Goal: Check status: Check status

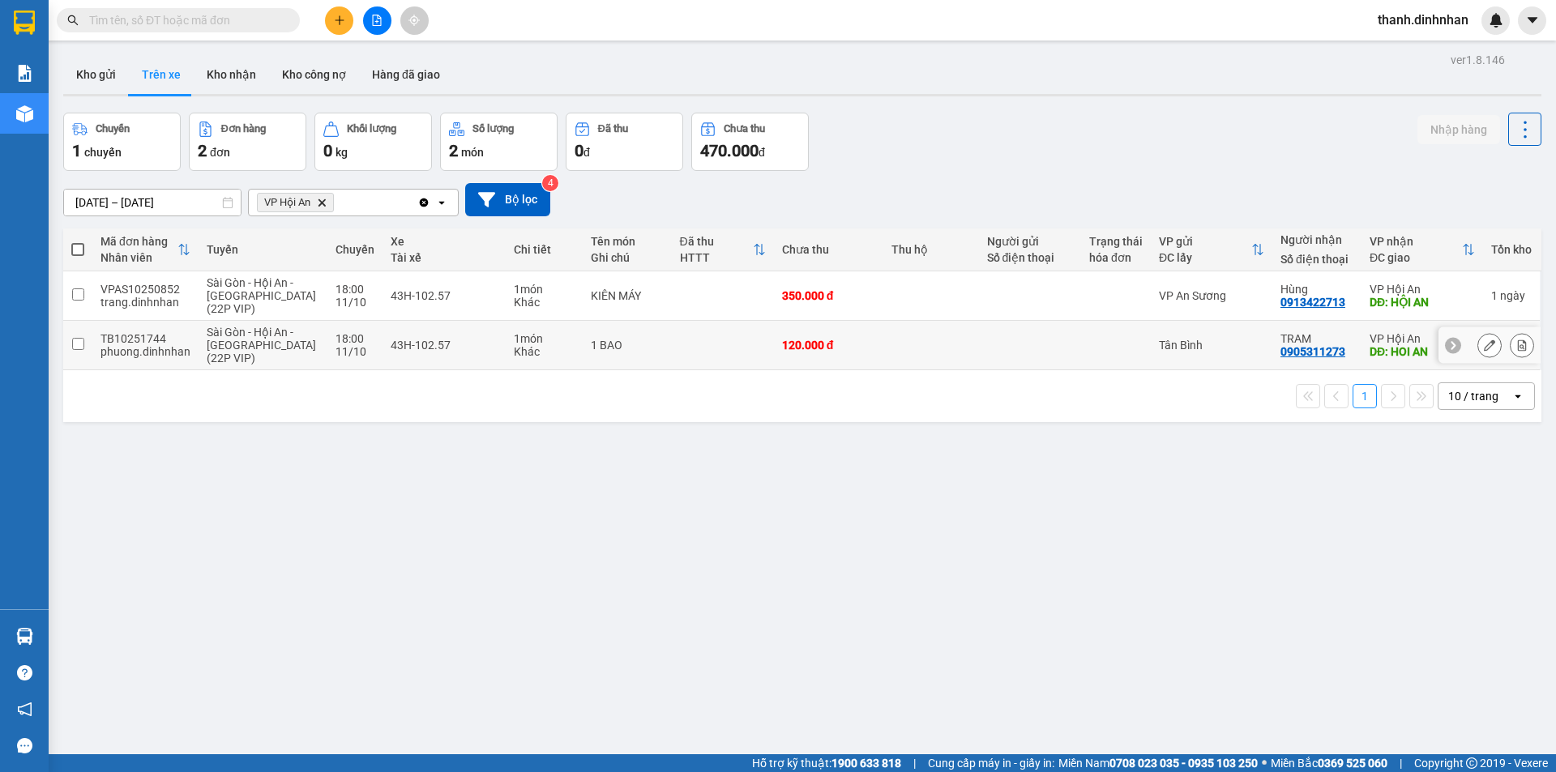
click at [83, 346] on input "checkbox" at bounding box center [78, 344] width 12 height 12
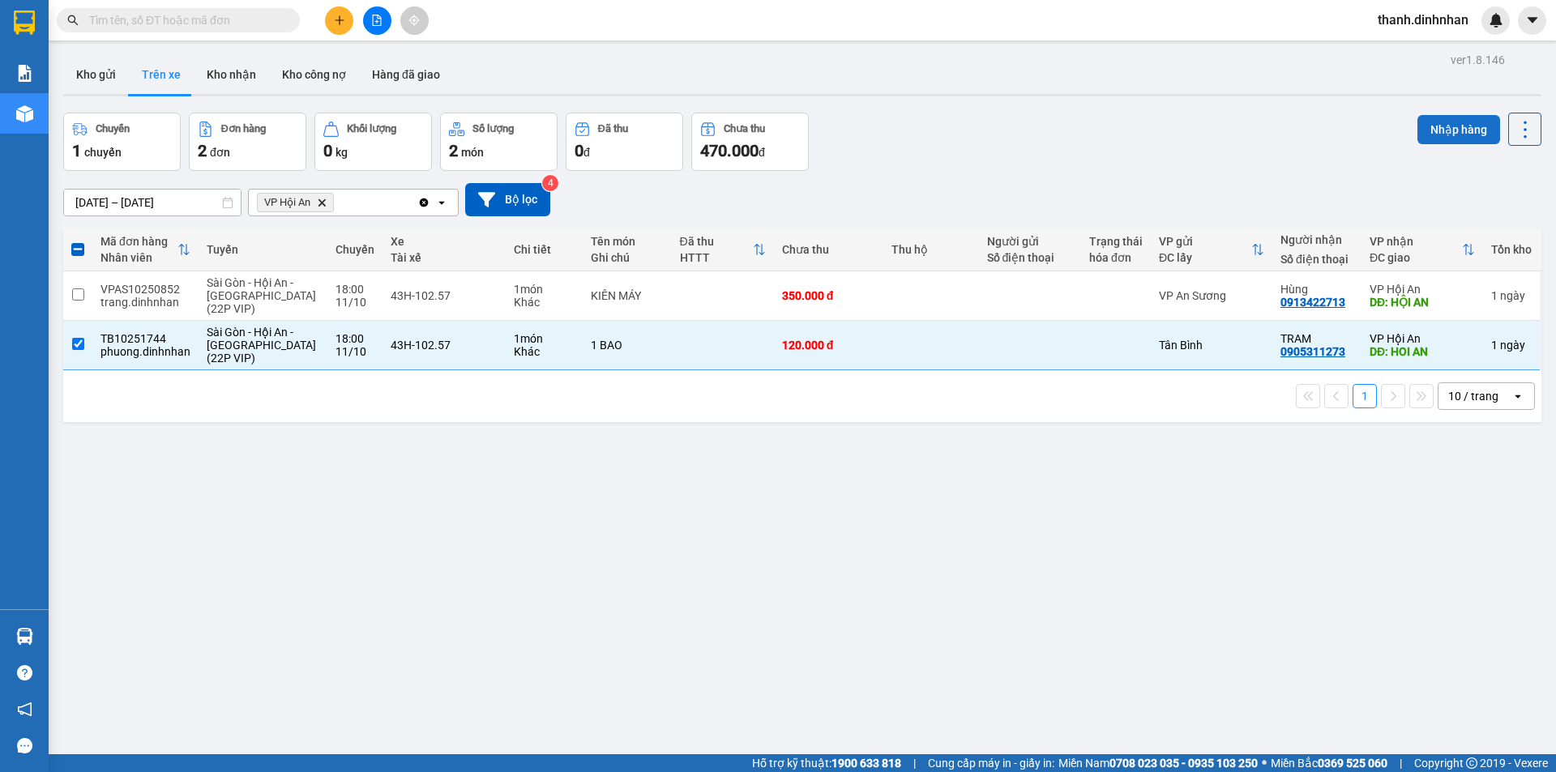
click at [1438, 133] on button "Nhập hàng" at bounding box center [1459, 129] width 83 height 29
checkbox input "false"
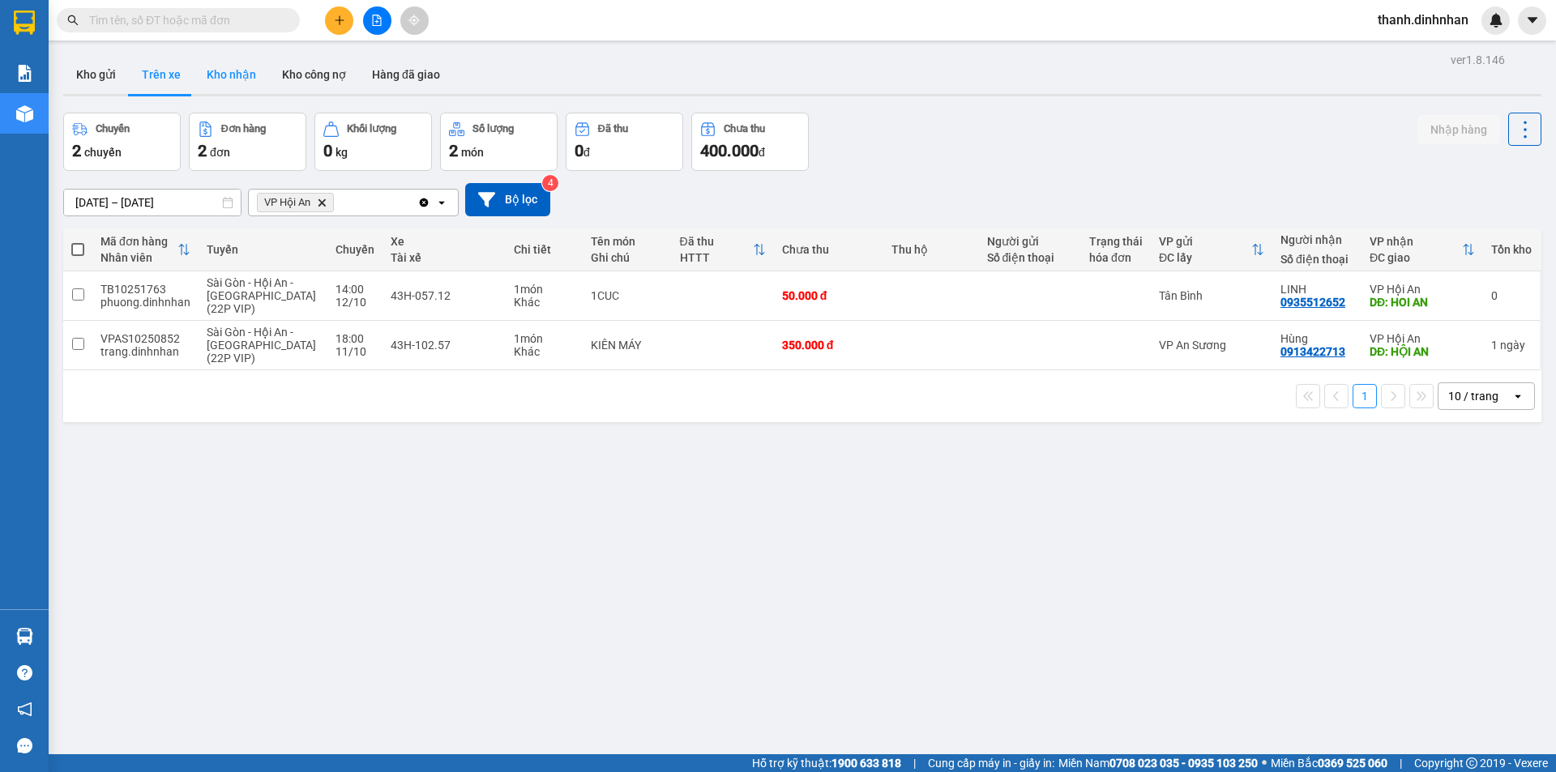
click at [217, 70] on button "Kho nhận" at bounding box center [231, 74] width 75 height 39
type input "[DATE] – [DATE]"
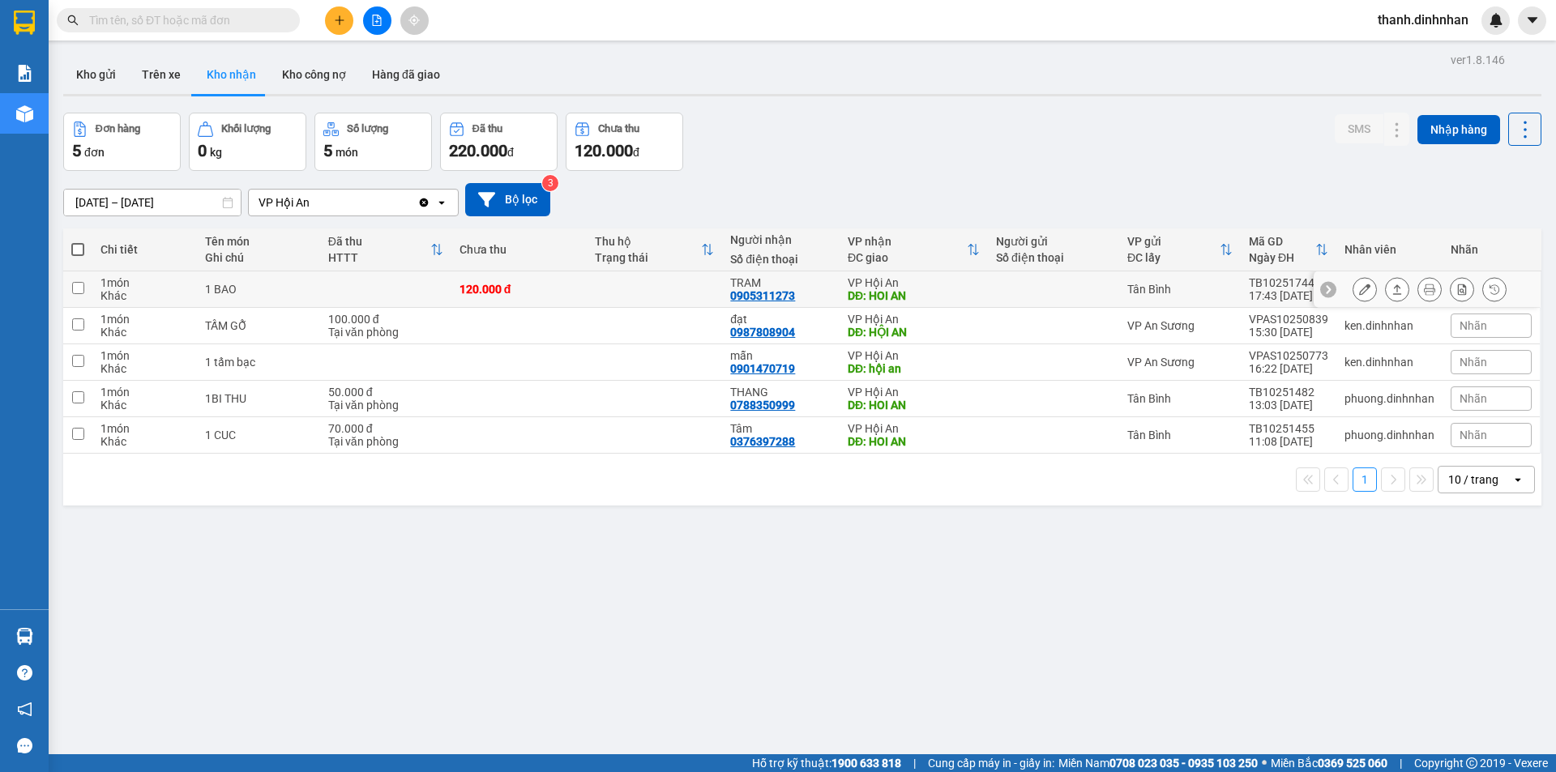
click at [757, 298] on div "0905311273" at bounding box center [762, 295] width 65 height 13
copy div "0905311273"
click at [413, 673] on div "ver 1.8.146 Kho gửi Trên xe Kho nhận Kho công nợ Hàng đã giao Đơn hàng 5 đơn Kh…" at bounding box center [802, 435] width 1491 height 772
